Goal: Task Accomplishment & Management: Use online tool/utility

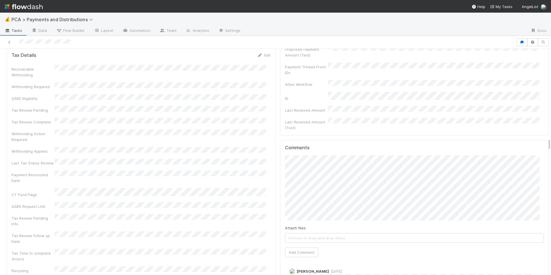
scroll to position [1589, 0]
click at [299, 246] on button "Add Comment" at bounding box center [301, 251] width 33 height 10
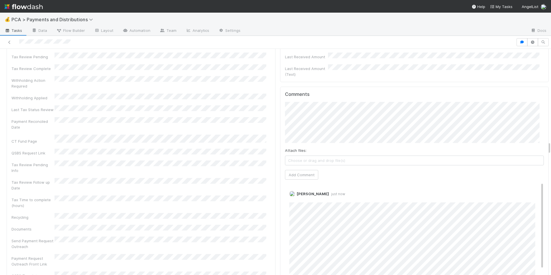
scroll to position [1654, 0]
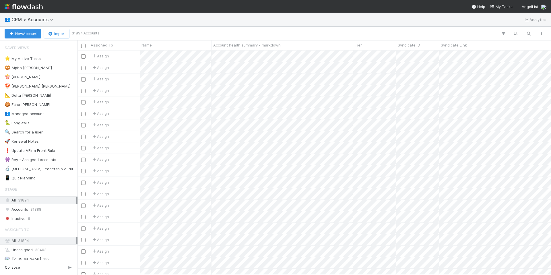
scroll to position [220, 469]
click at [30, 4] on img at bounding box center [24, 7] width 38 height 10
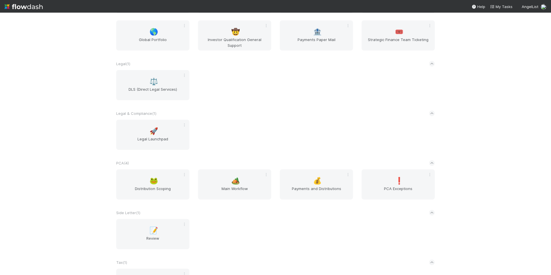
scroll to position [647, 0]
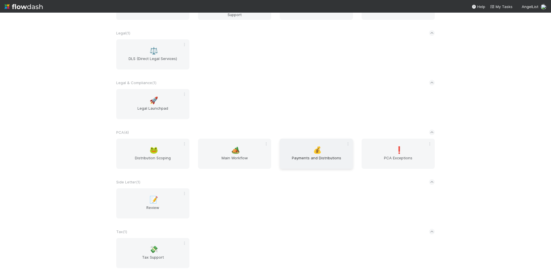
click at [305, 146] on div "💰 Payments and Distributions" at bounding box center [316, 154] width 73 height 30
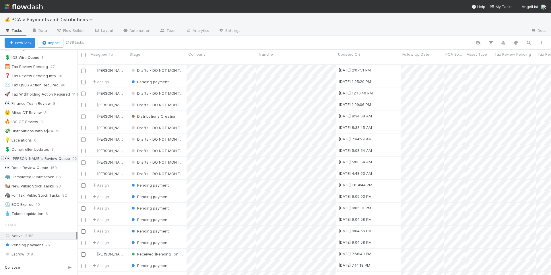
scroll to position [115, 0]
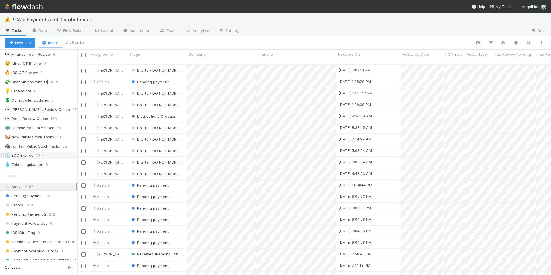
click at [53, 156] on div "⏲️ ECC Expired 10" at bounding box center [41, 155] width 73 height 7
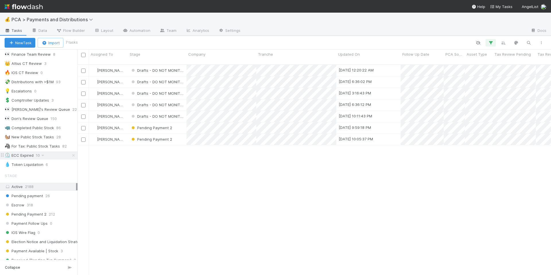
scroll to position [211, 469]
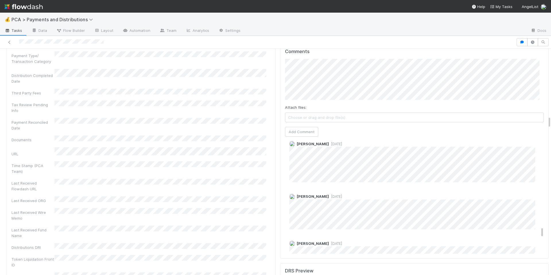
scroll to position [876, 0]
click at [331, 194] on span "4 months ago" at bounding box center [335, 196] width 13 height 4
click at [329, 141] on span "4 months ago" at bounding box center [335, 143] width 13 height 4
click at [331, 194] on span "4 months ago" at bounding box center [335, 196] width 13 height 4
click at [329, 141] on span "4 months ago" at bounding box center [335, 143] width 13 height 4
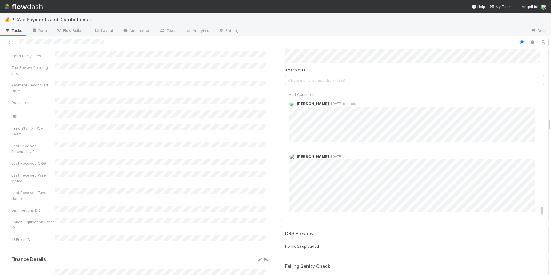
scroll to position [1297, 0]
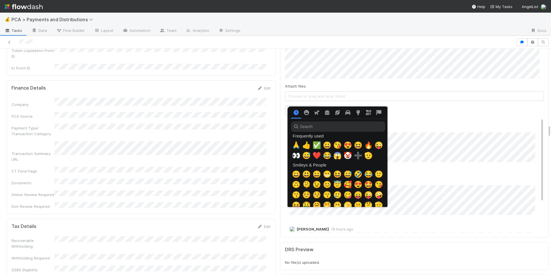
scroll to position [0, 2]
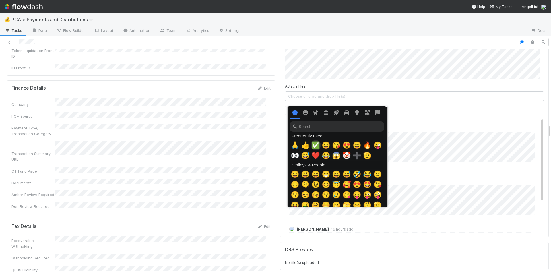
click at [311, 143] on span "✅" at bounding box center [315, 145] width 9 height 8
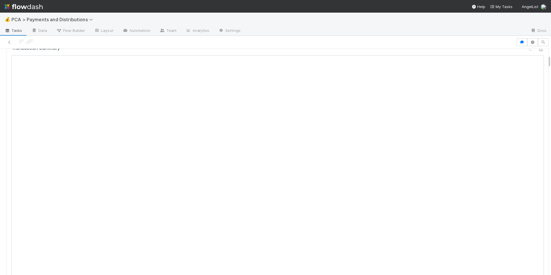
scroll to position [7, 0]
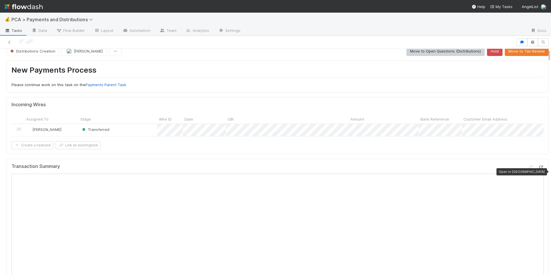
click at [538, 169] on icon at bounding box center [541, 168] width 6 height 4
click at [327, 142] on form "Incoming Wires Assigned To Stage Wire ID Date OBI Amount Bank Reference Custome…" at bounding box center [277, 125] width 532 height 47
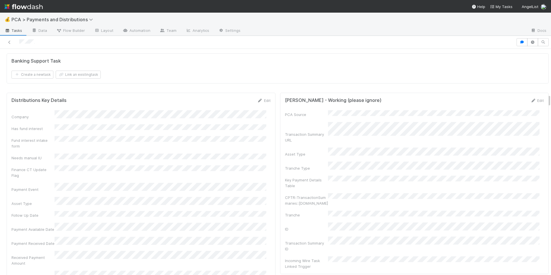
scroll to position [800, 0]
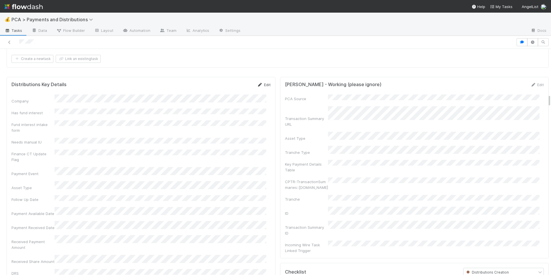
click at [265, 87] on link "Edit" at bounding box center [263, 84] width 13 height 5
click at [235, 91] on button "Save" at bounding box center [240, 87] width 16 height 10
click at [257, 87] on link "Edit" at bounding box center [263, 84] width 13 height 5
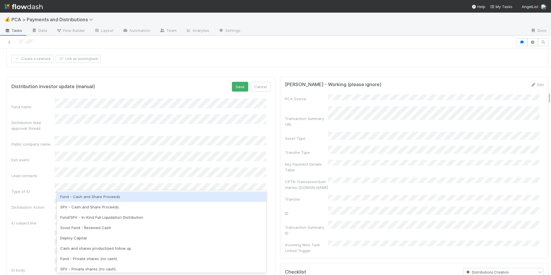
click at [122, 197] on div "Fund - Cash and Share Proceeds" at bounding box center [161, 196] width 209 height 10
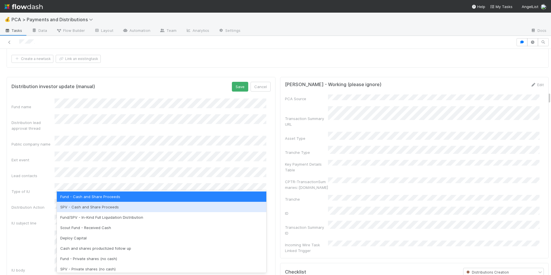
click at [131, 211] on div "SPV - Cash and Share Proceeds" at bounding box center [161, 207] width 209 height 10
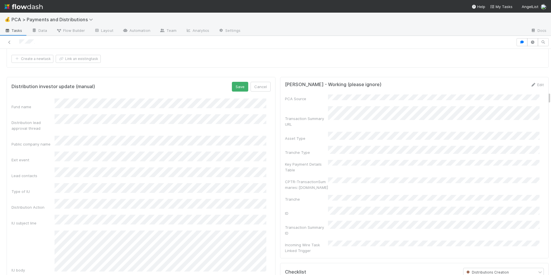
click at [40, 248] on div "IU body" at bounding box center [140, 251] width 259 height 42
click at [232, 90] on button "Save" at bounding box center [240, 87] width 16 height 10
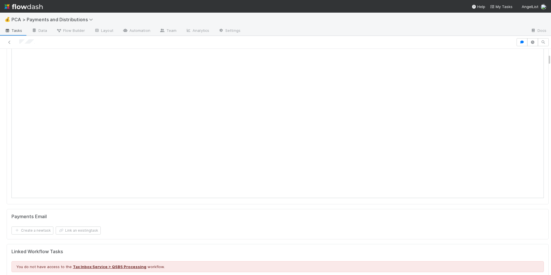
scroll to position [0, 0]
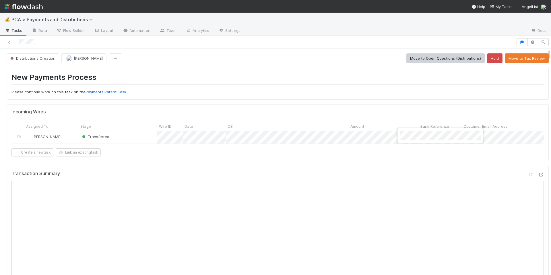
click at [327, 162] on div at bounding box center [275, 137] width 551 height 275
click at [306, 170] on div at bounding box center [275, 137] width 551 height 275
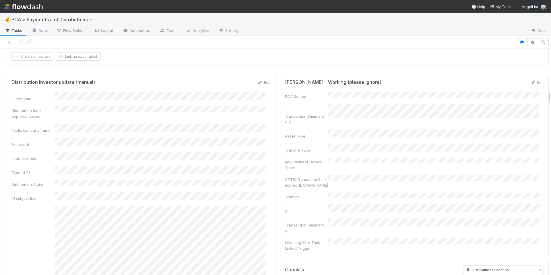
scroll to position [751, 0]
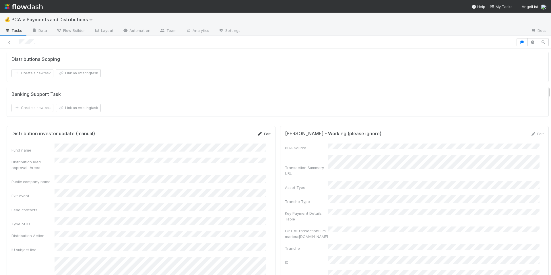
click at [257, 136] on icon at bounding box center [260, 134] width 6 height 4
click at [242, 140] on button "Save" at bounding box center [240, 136] width 16 height 10
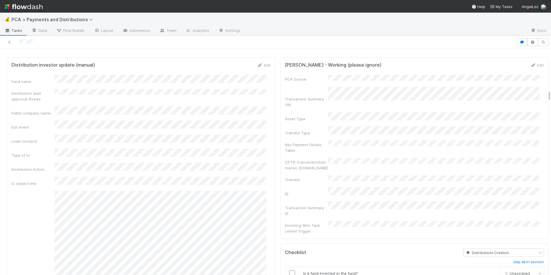
scroll to position [814, 0]
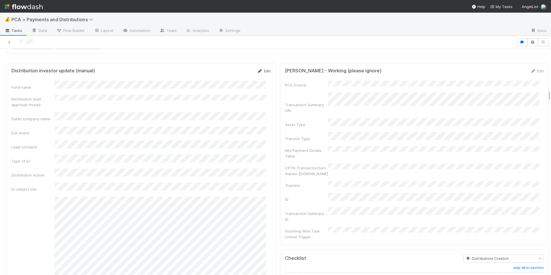
click at [257, 73] on icon at bounding box center [260, 71] width 6 height 4
click at [115, 133] on div "Fund name Distribution lead approval thread Public company name Exit event Lead…" at bounding box center [140, 217] width 259 height 265
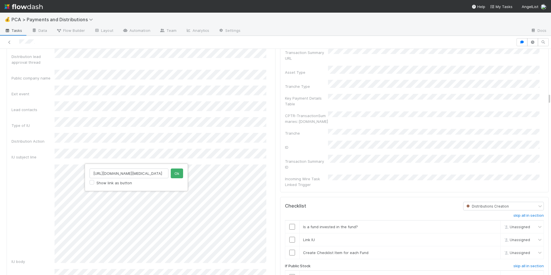
scroll to position [0, 71]
type input "https://venture.angellist.com/v/lead/btv/vehicle/btv-capillary-biomedical-s/pos…"
click at [173, 176] on button "Ok" at bounding box center [177, 173] width 12 height 10
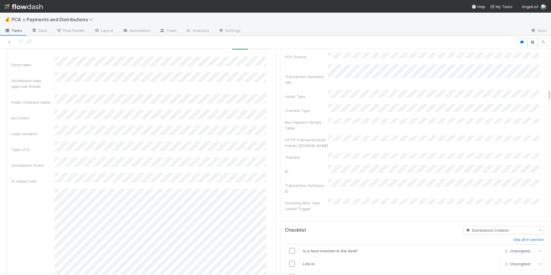
scroll to position [791, 0]
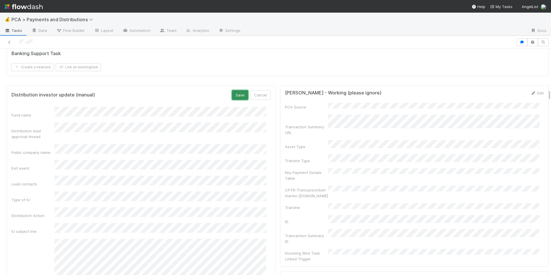
click at [234, 99] on button "Save" at bounding box center [240, 95] width 16 height 10
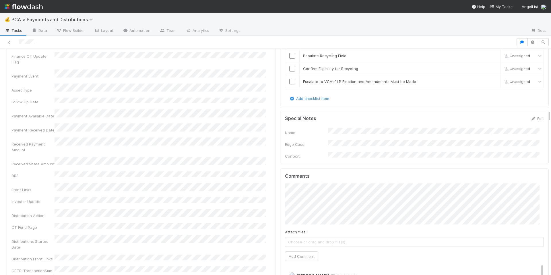
scroll to position [1240, 0]
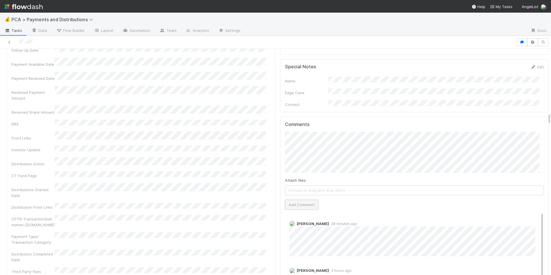
click at [285, 200] on button "Add Comment" at bounding box center [301, 205] width 33 height 10
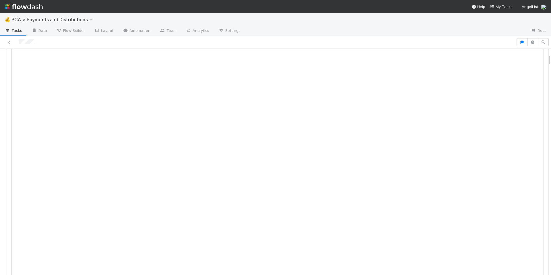
scroll to position [0, 0]
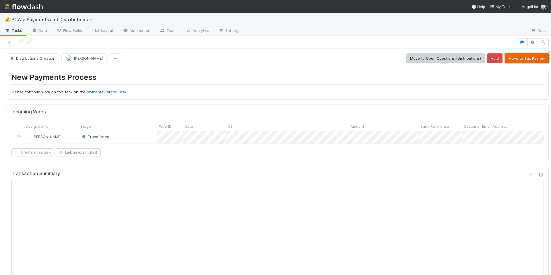
click at [511, 63] on button "Move to Tax Review" at bounding box center [527, 58] width 44 height 10
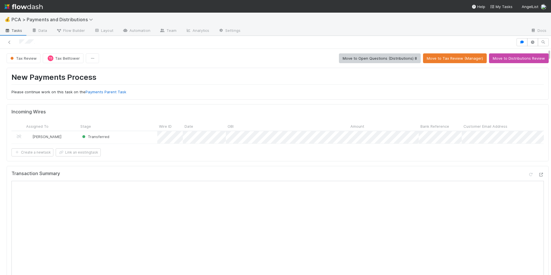
click at [40, 41] on div at bounding box center [257, 42] width 511 height 8
click at [211, 62] on div "Tax Review TB Tax Belltower Move to Open Questions (Distributions) 8 Move to Ta…" at bounding box center [278, 58] width 542 height 10
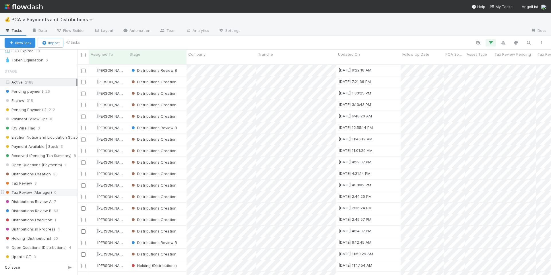
scroll to position [333, 0]
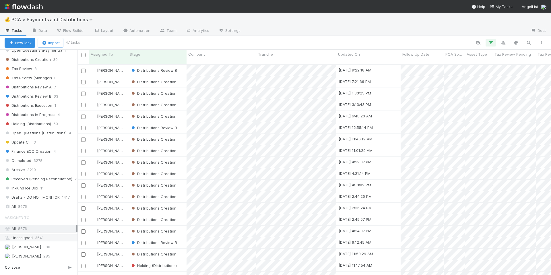
click at [38, 236] on span "3541" at bounding box center [39, 237] width 9 height 7
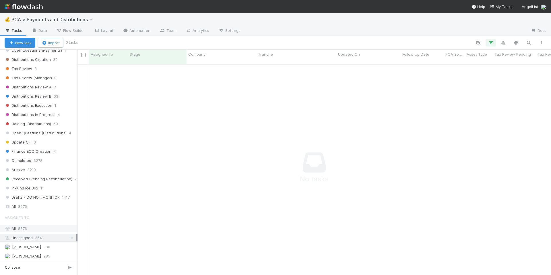
scroll to position [206, 469]
click at [36, 227] on div "All 8676" at bounding box center [40, 228] width 71 height 7
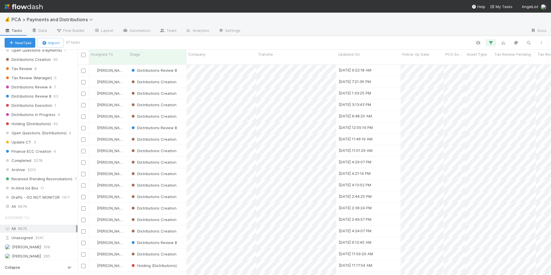
scroll to position [211, 469]
click at [488, 42] on icon "button" at bounding box center [491, 42] width 6 height 5
click at [483, 73] on icon at bounding box center [483, 72] width 6 height 3
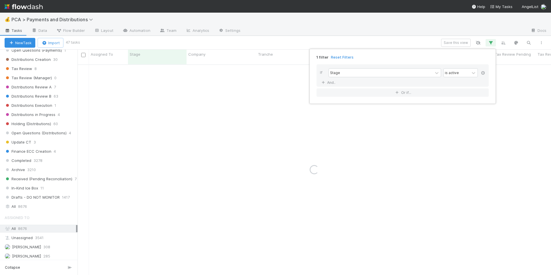
click at [483, 73] on icon at bounding box center [483, 72] width 6 height 3
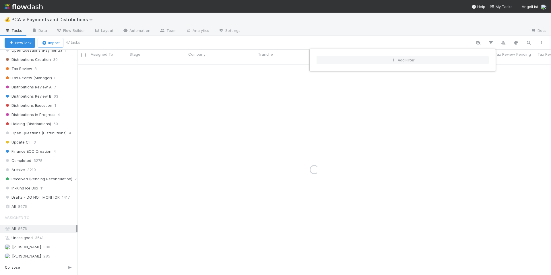
click at [465, 36] on div "Add Filter" at bounding box center [275, 137] width 551 height 275
click at [437, 44] on div "Add Filter" at bounding box center [275, 137] width 551 height 275
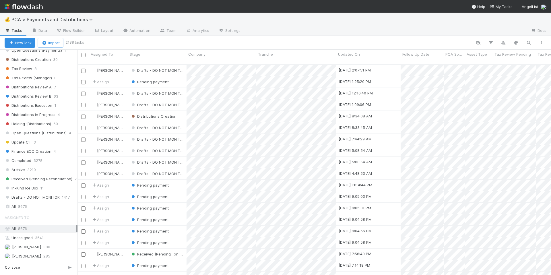
scroll to position [211, 469]
click at [529, 43] on icon "button" at bounding box center [529, 42] width 6 height 5
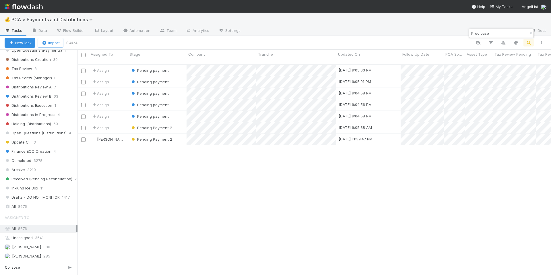
type input "Predibase"
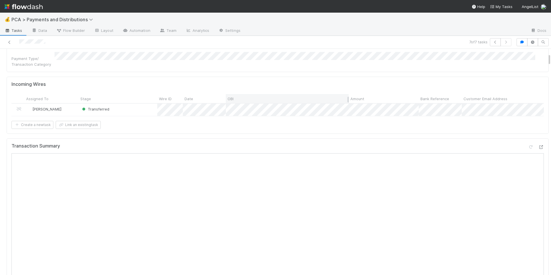
scroll to position [85, 0]
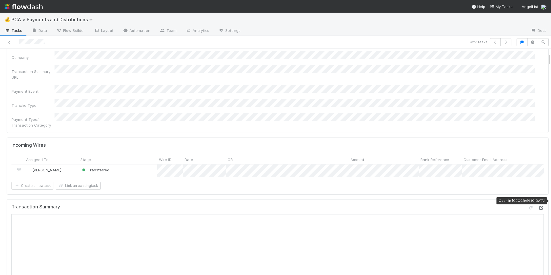
click at [538, 205] on div at bounding box center [541, 208] width 6 height 6
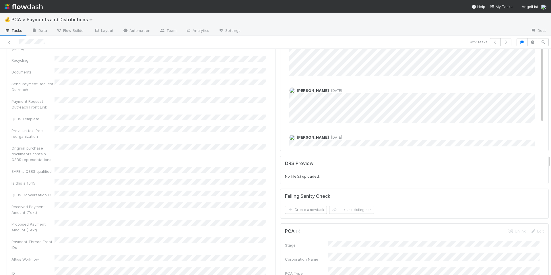
scroll to position [1955, 0]
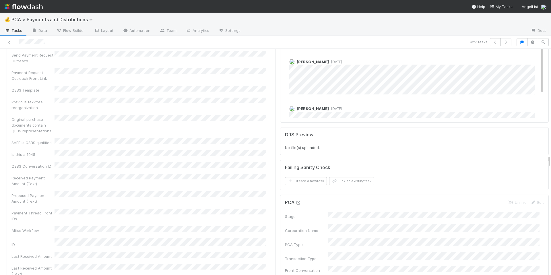
click at [296, 201] on icon at bounding box center [299, 203] width 6 height 4
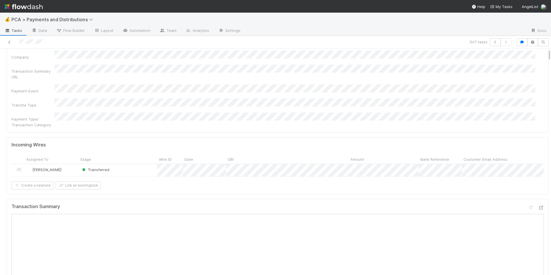
scroll to position [0, 0]
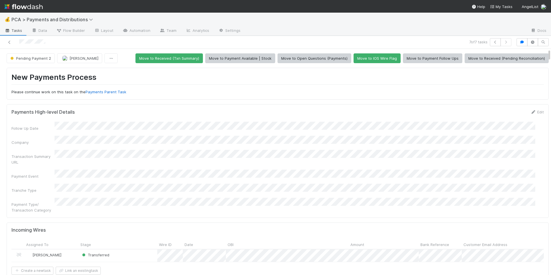
click at [177, 93] on p "Please continue work on this task on the Payments Parent Task" at bounding box center [277, 92] width 532 height 6
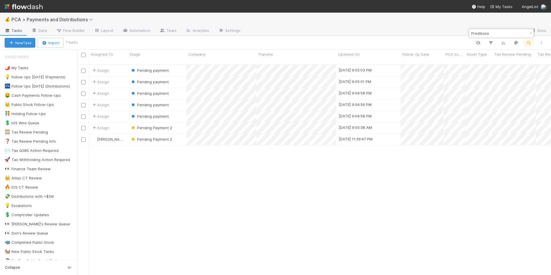
scroll to position [211, 469]
click at [249, 164] on div "Assign Pending payment 8/21/25, 9:05:03 PM 8/21/25, 9:05:01 PM 0 0 0 0 0 0 0 As…" at bounding box center [313, 172] width 473 height 215
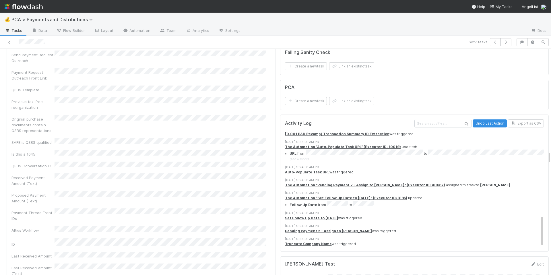
scroll to position [1847, 0]
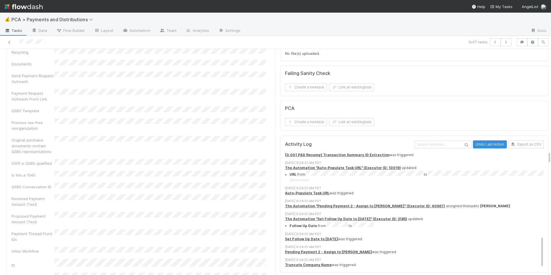
click at [218, 118] on div "Recoverable Withholding Withholding Required QSBS Eligibility Tax Review Pendin…" at bounding box center [140, 73] width 259 height 449
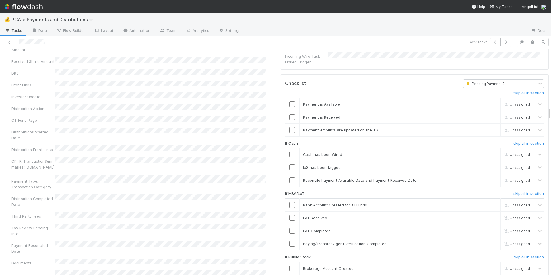
scroll to position [1054, 0]
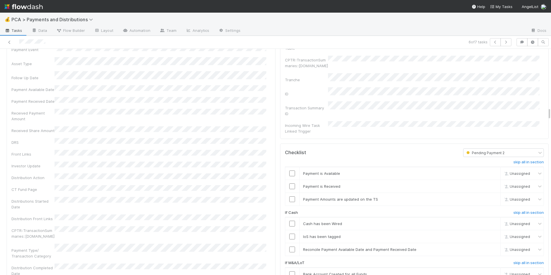
click at [195, 147] on div "Company Has fund interest Fund interest intake form Needs manual IU Finance CT …" at bounding box center [140, 220] width 259 height 501
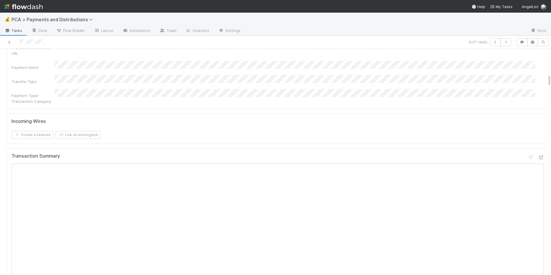
scroll to position [0, 0]
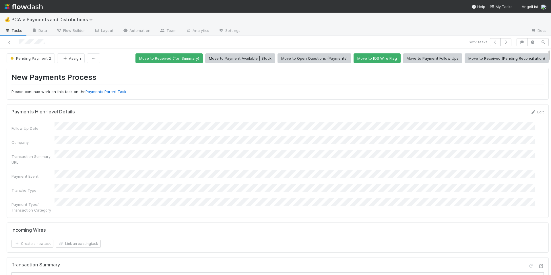
click at [112, 44] on div at bounding box center [130, 42] width 257 height 8
click at [8, 42] on icon at bounding box center [10, 42] width 6 height 4
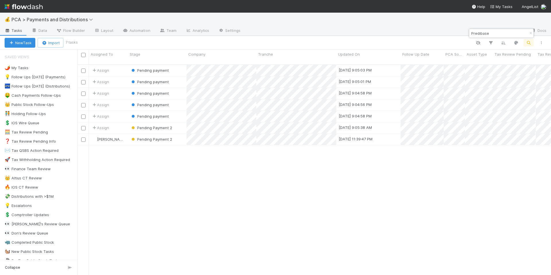
scroll to position [211, 469]
click at [213, 172] on div "Assign Pending payment 8/21/25, 9:05:03 PM 8/21/25, 9:05:01 PM 0 0 0 0 0 0 0 As…" at bounding box center [313, 172] width 473 height 215
click at [182, 123] on div "Pending Payment 2" at bounding box center [157, 127] width 59 height 11
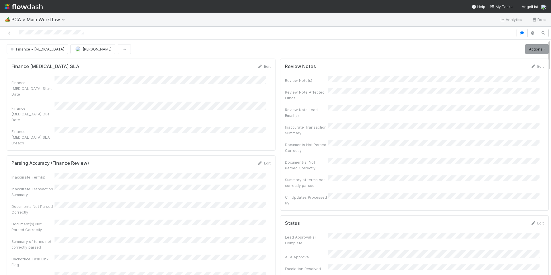
click at [216, 155] on div "Parsing Accuracy (Finance Review) Edit Inaccurate Term(s) Inaccurate Transactio…" at bounding box center [141, 219] width 269 height 129
click at [228, 173] on div "Inaccurate Term(s) Inaccurate Transaction Summary Documents Not Parsed Correctl…" at bounding box center [140, 226] width 259 height 106
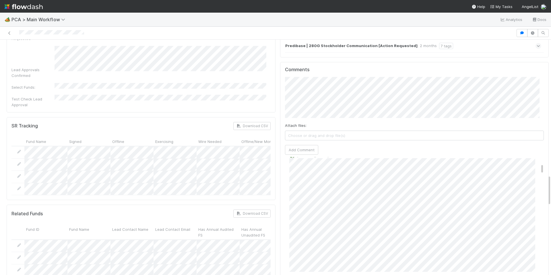
scroll to position [132, 0]
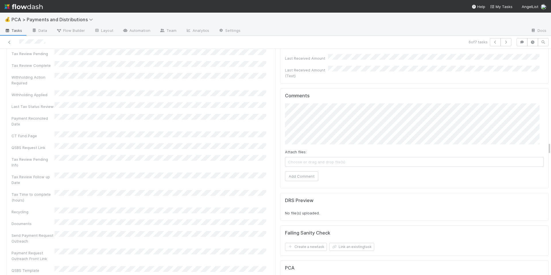
scroll to position [1682, 0]
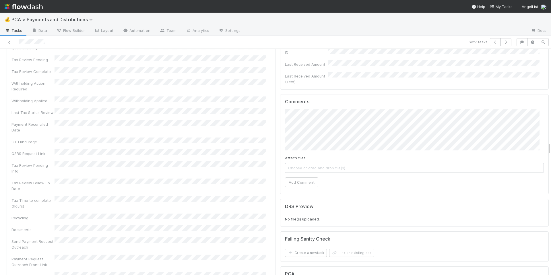
click at [227, 196] on div "Tax Time to complete (hours)" at bounding box center [140, 202] width 259 height 13
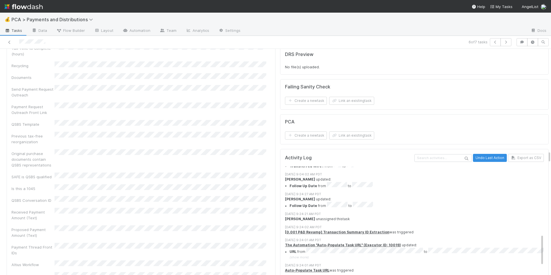
scroll to position [300, 0]
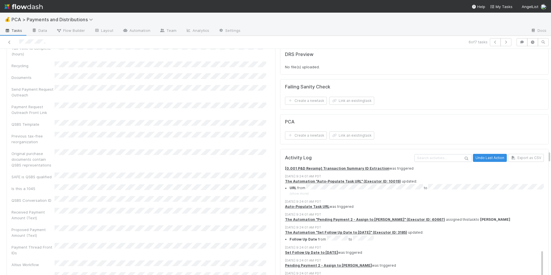
click at [248, 164] on div "Recoverable Withholding Withholding Required QSBS Eligibility Tax Review Pendin…" at bounding box center [140, 86] width 259 height 449
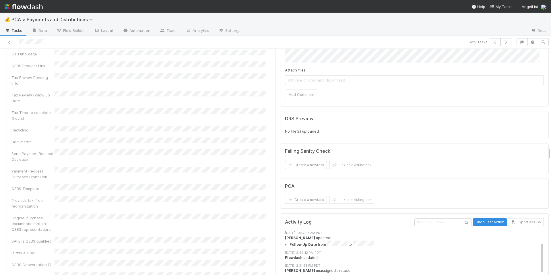
scroll to position [147, 0]
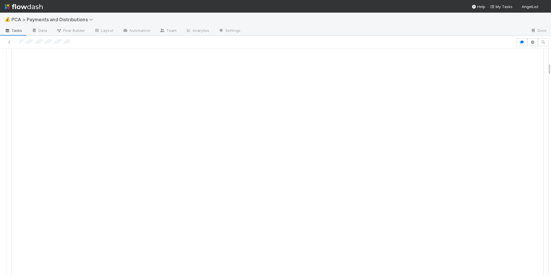
scroll to position [148, 0]
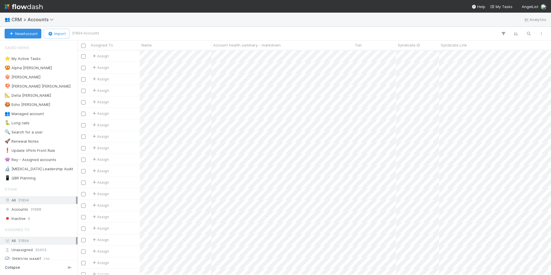
scroll to position [220, 469]
click at [531, 33] on icon "button" at bounding box center [529, 33] width 6 height 5
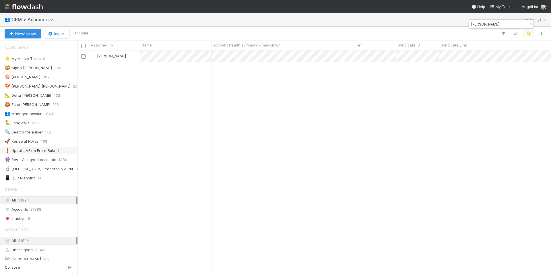
type input "[PERSON_NAME]"
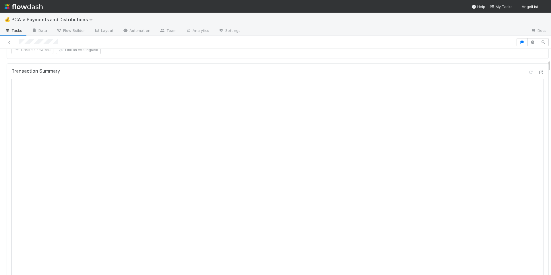
scroll to position [290, 0]
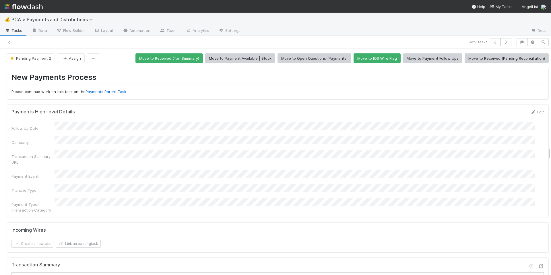
scroll to position [147, 0]
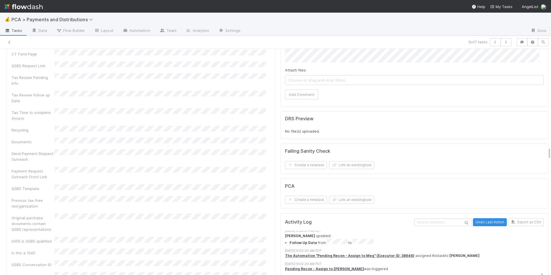
click at [220, 134] on div "Recoverable Withholding Withholding Required QSBS Eligibility Tax Review Pendin…" at bounding box center [140, 151] width 259 height 449
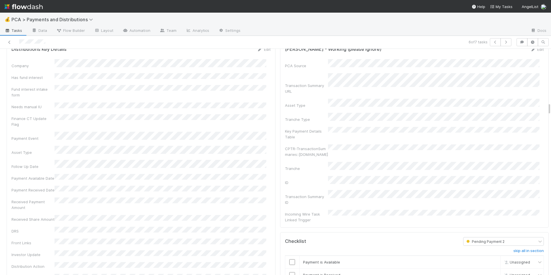
scroll to position [879, 0]
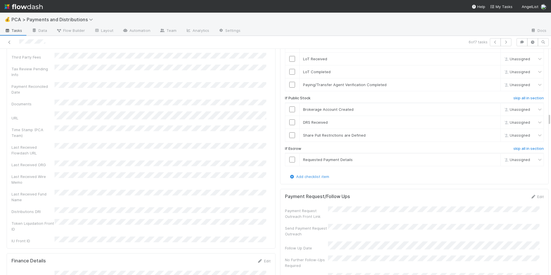
scroll to position [1354, 0]
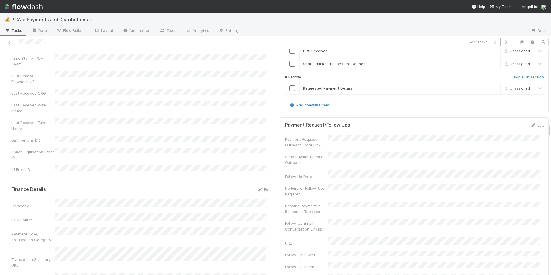
click at [240, 224] on div "Company PCA Source Payment Type/ Transaction Category Transaction Summary URL C…" at bounding box center [140, 257] width 259 height 116
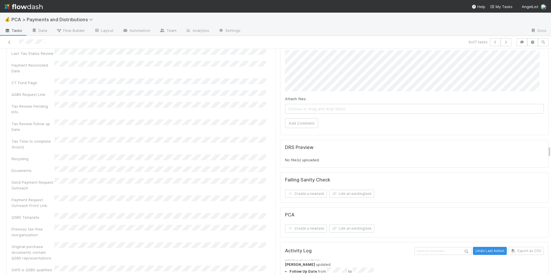
scroll to position [1626, 0]
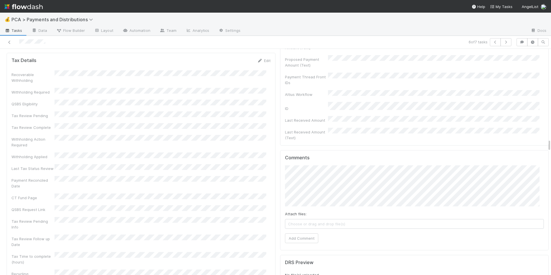
click at [228, 234] on div "Tax Review Follow up Date" at bounding box center [140, 240] width 259 height 13
click at [292, 233] on button "Add Comment" at bounding box center [301, 238] width 33 height 10
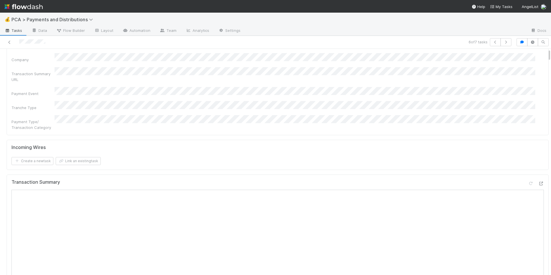
scroll to position [0, 0]
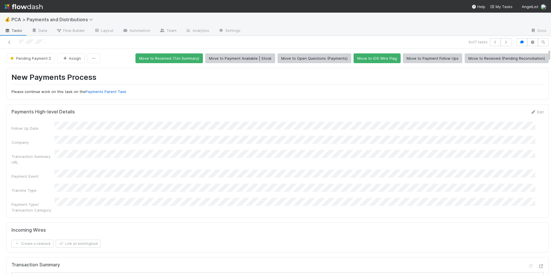
click at [249, 118] on form "Payments High-level Details Edit Follow Up Date Company Transaction Summary URL…" at bounding box center [277, 161] width 532 height 104
click at [53, 44] on div at bounding box center [130, 42] width 257 height 8
click at [311, 116] on form "Payments High-level Details Edit Follow Up Date Company Transaction Summary URL…" at bounding box center [277, 161] width 532 height 104
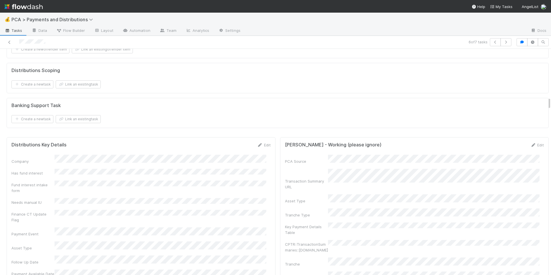
scroll to position [870, 0]
click at [263, 143] on link "Edit" at bounding box center [263, 145] width 13 height 5
click at [232, 142] on button "Save" at bounding box center [240, 147] width 16 height 10
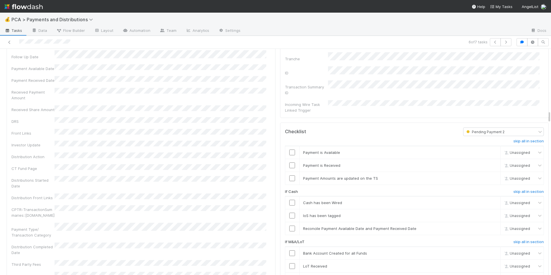
scroll to position [1143, 0]
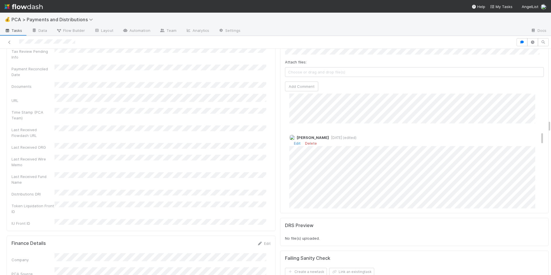
scroll to position [319, 0]
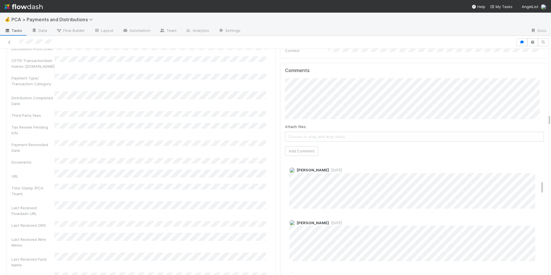
scroll to position [193, 0]
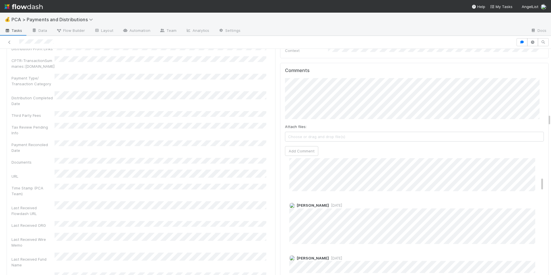
scroll to position [148, 0]
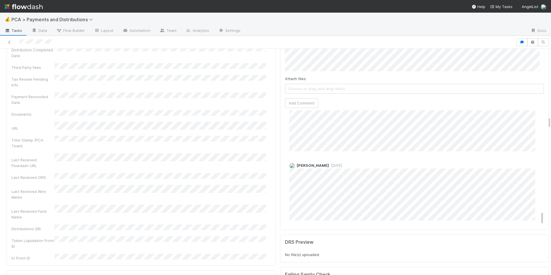
scroll to position [1267, 0]
click at [236, 170] on div "Company Has fund interest Fund interest intake form Needs manual IU Finance CT …" at bounding box center [140, 1] width 259 height 520
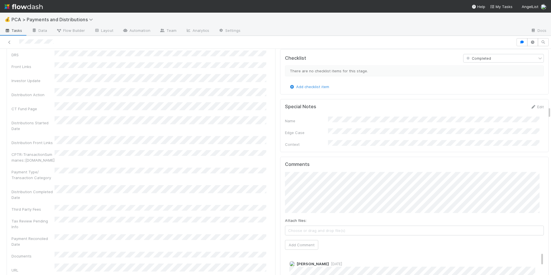
scroll to position [1079, 0]
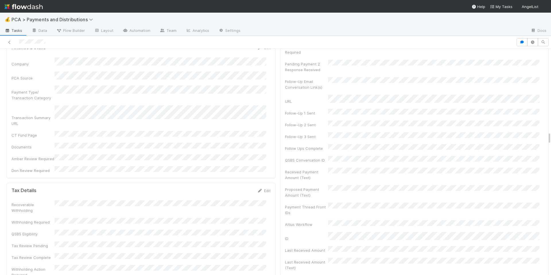
scroll to position [1679, 0]
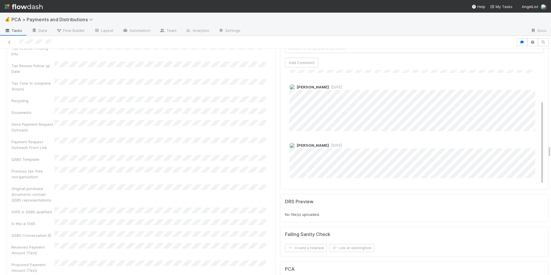
scroll to position [1722, 0]
